Goal: Information Seeking & Learning: Learn about a topic

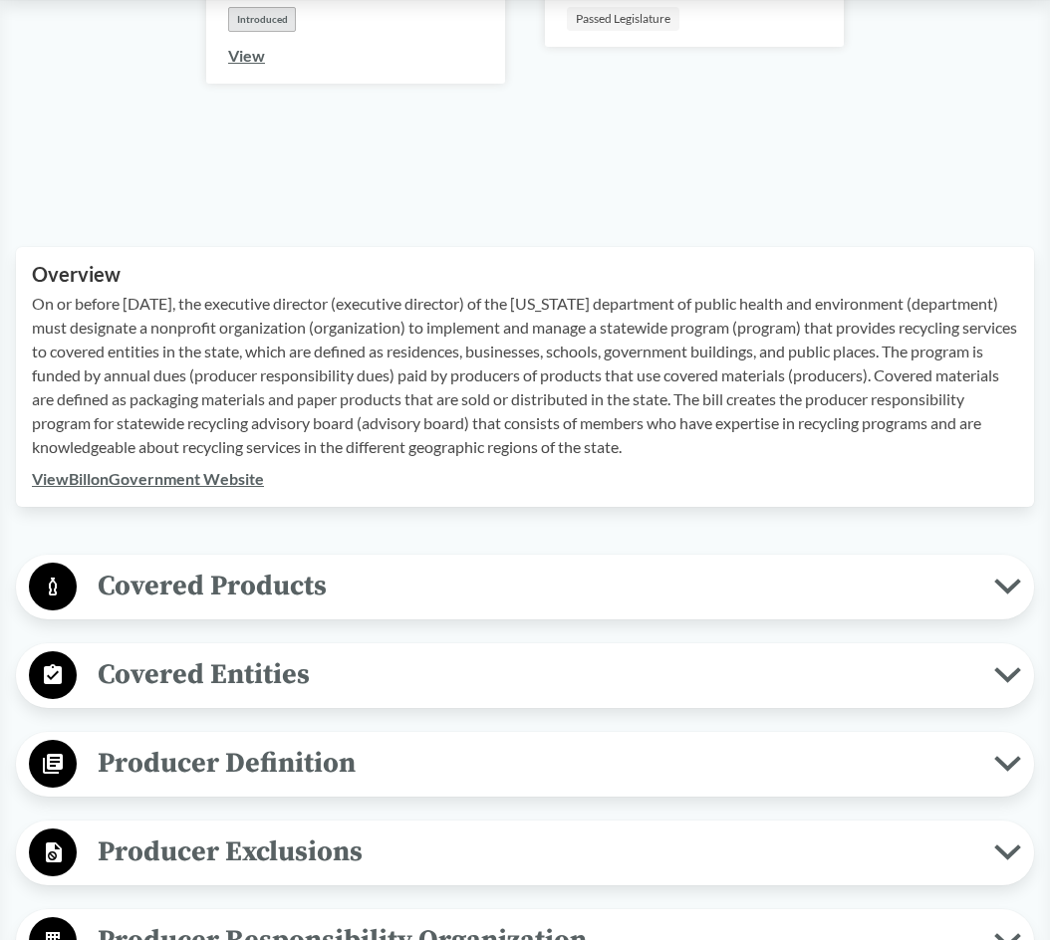
scroll to position [487, 0]
click at [223, 681] on span "Covered Entities" at bounding box center [535, 673] width 917 height 45
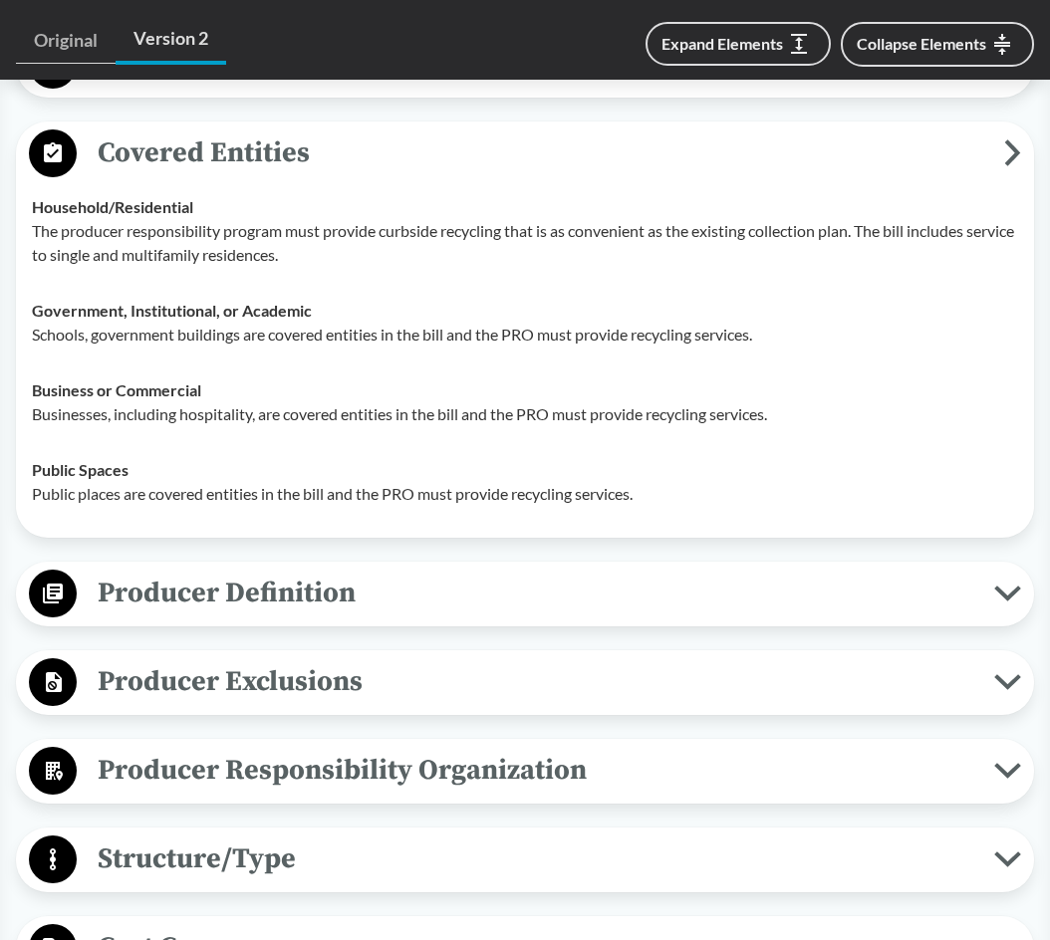
scroll to position [1009, 0]
click at [223, 681] on span "Producer Exclusions" at bounding box center [535, 680] width 917 height 45
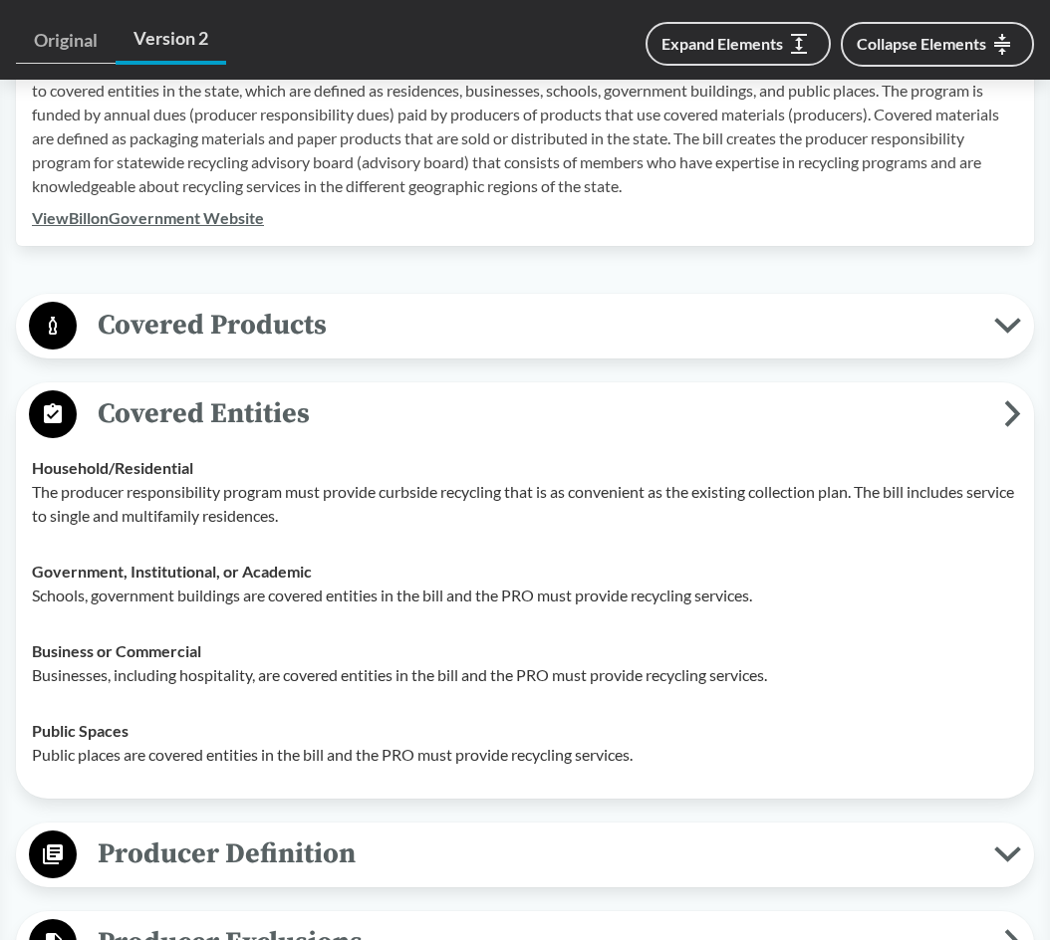
scroll to position [730, 0]
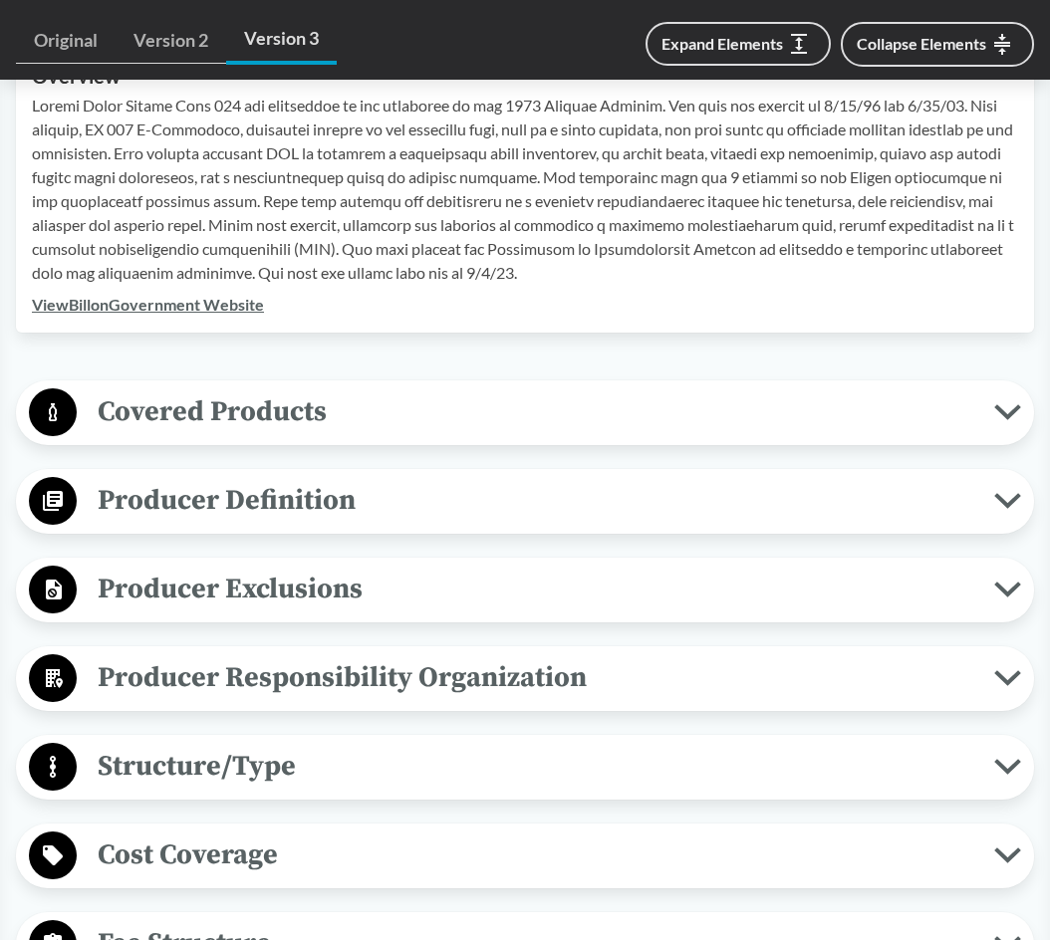
scroll to position [788, 0]
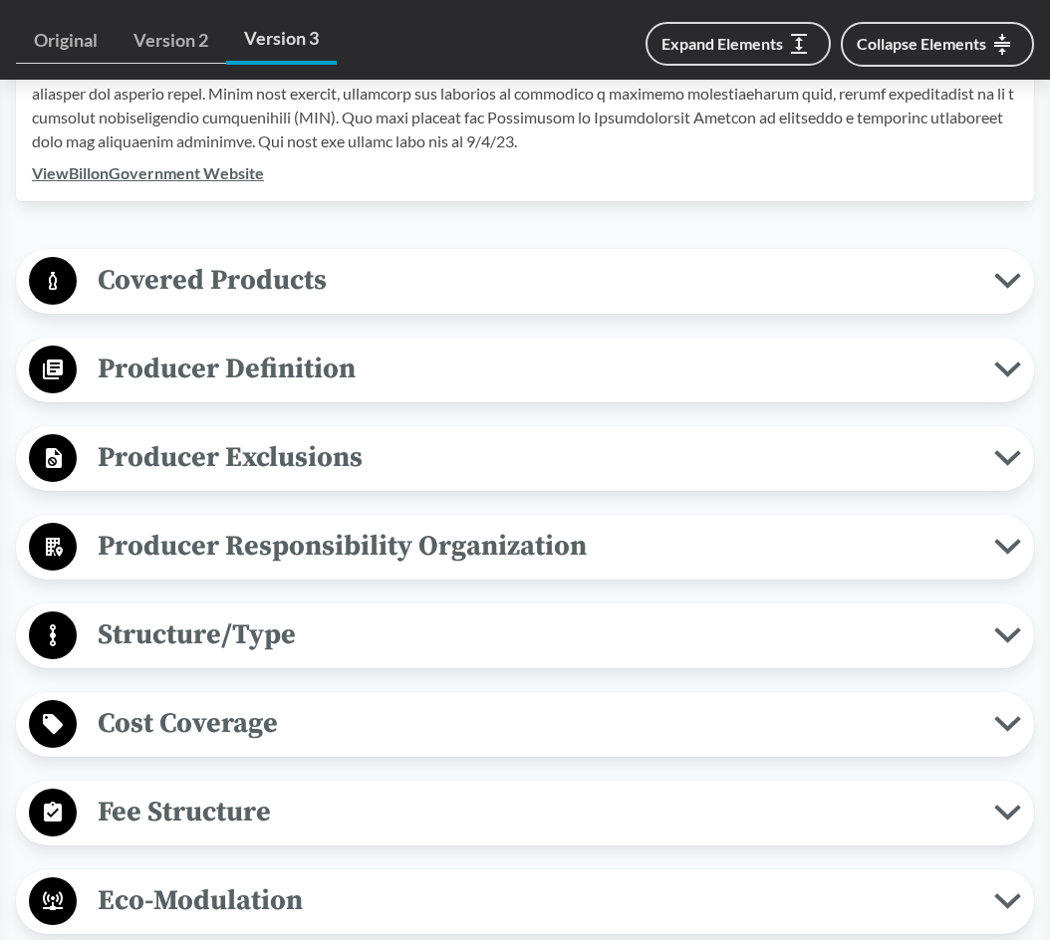
click at [200, 467] on span "Producer Exclusions" at bounding box center [535, 457] width 917 height 45
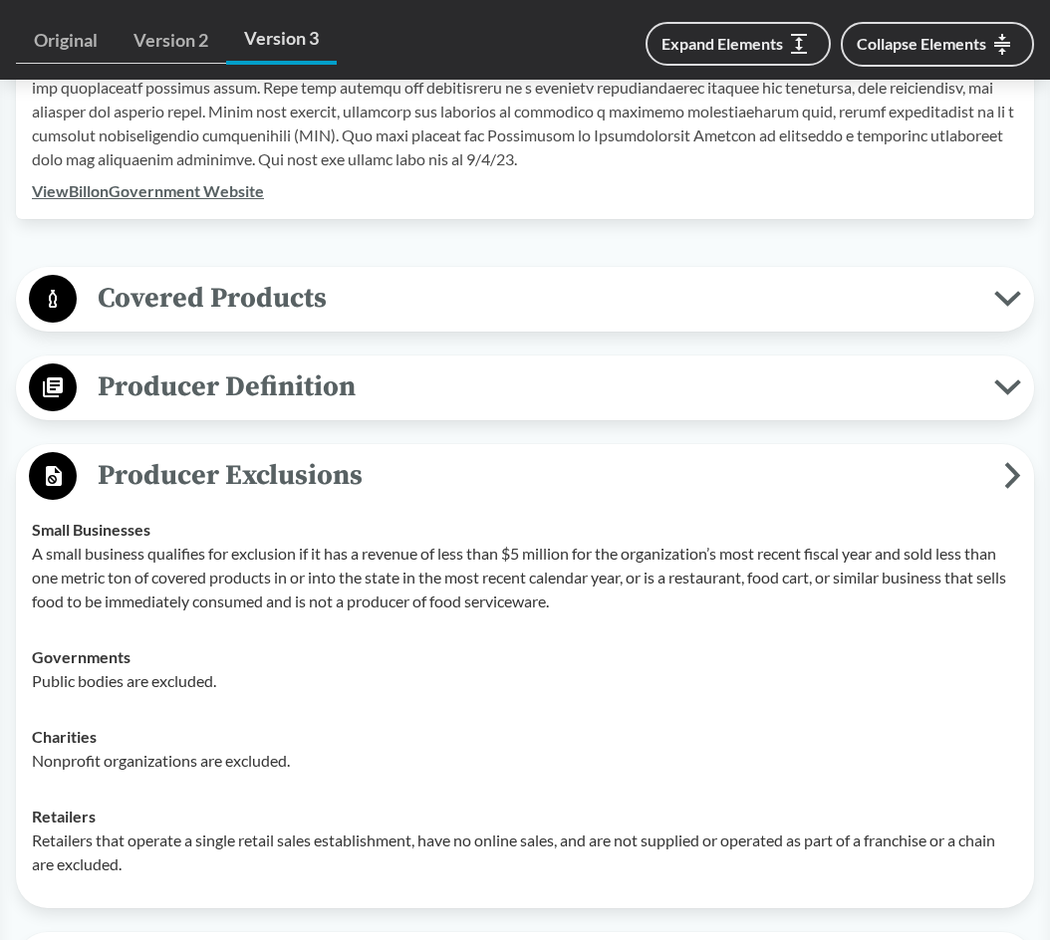
scroll to position [771, 0]
